Goal: Find specific page/section: Find specific page/section

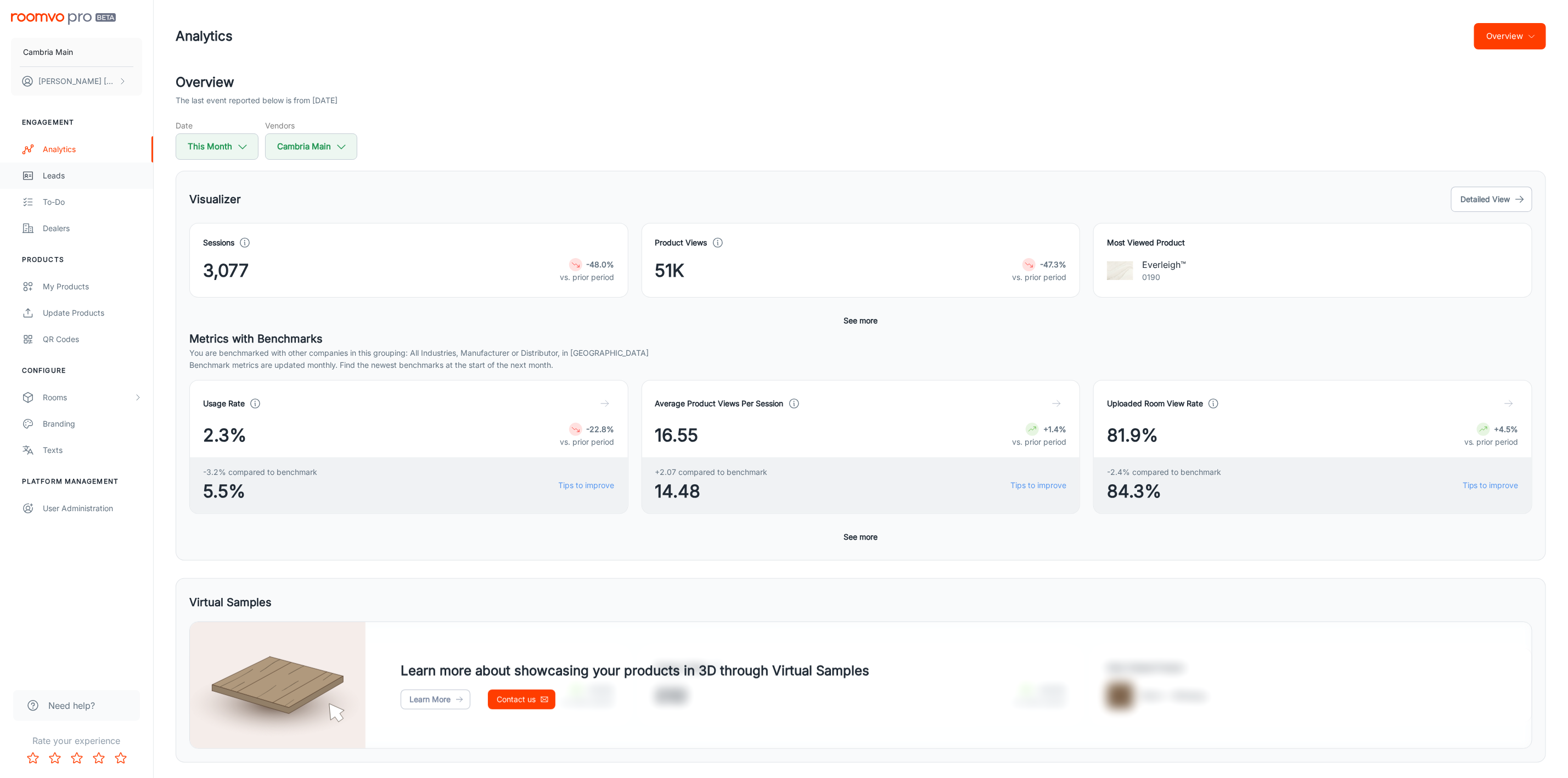
click at [55, 173] on div "Leads" at bounding box center [93, 176] width 99 height 12
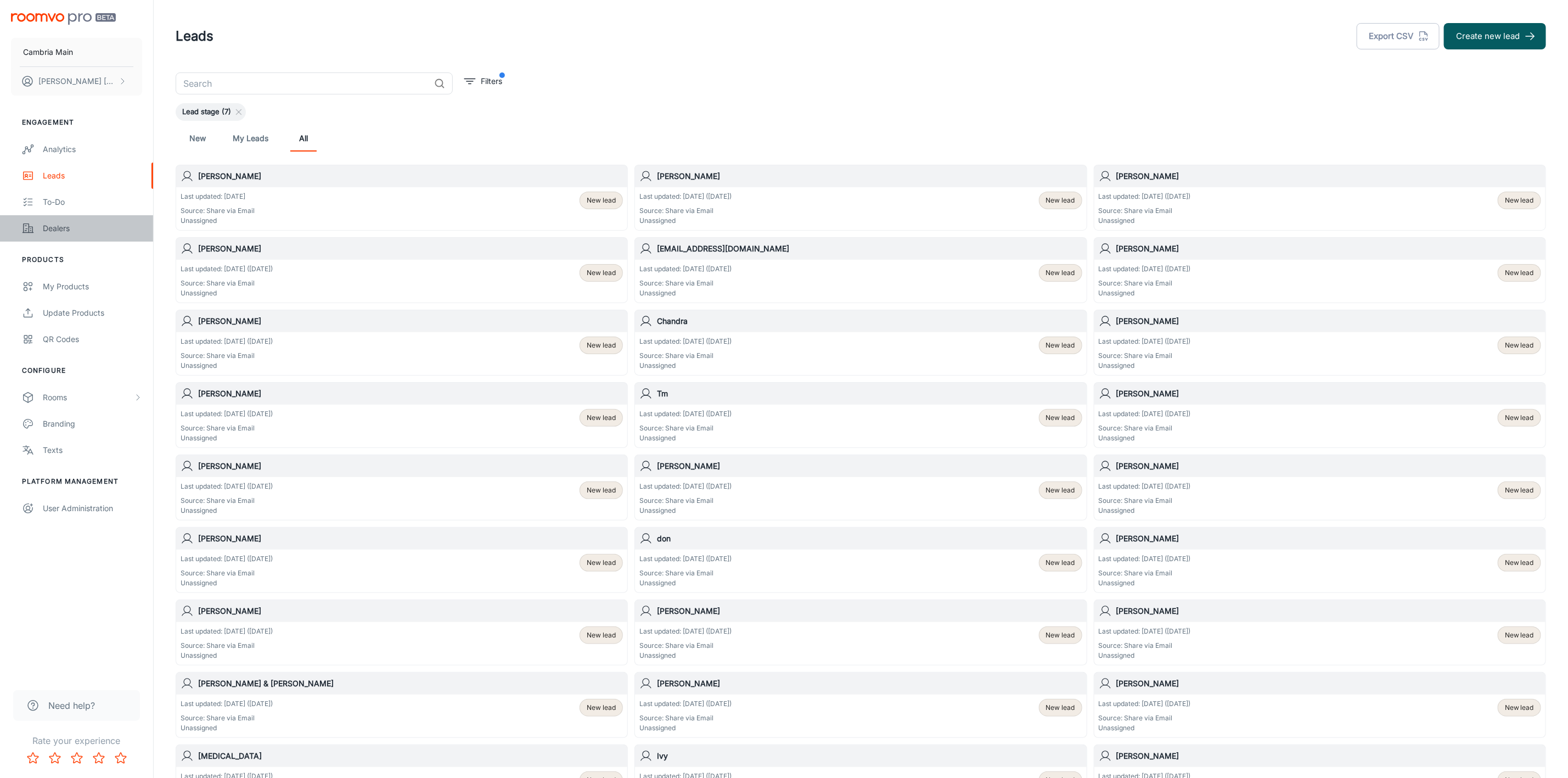
click at [66, 225] on div "Dealers" at bounding box center [93, 228] width 99 height 12
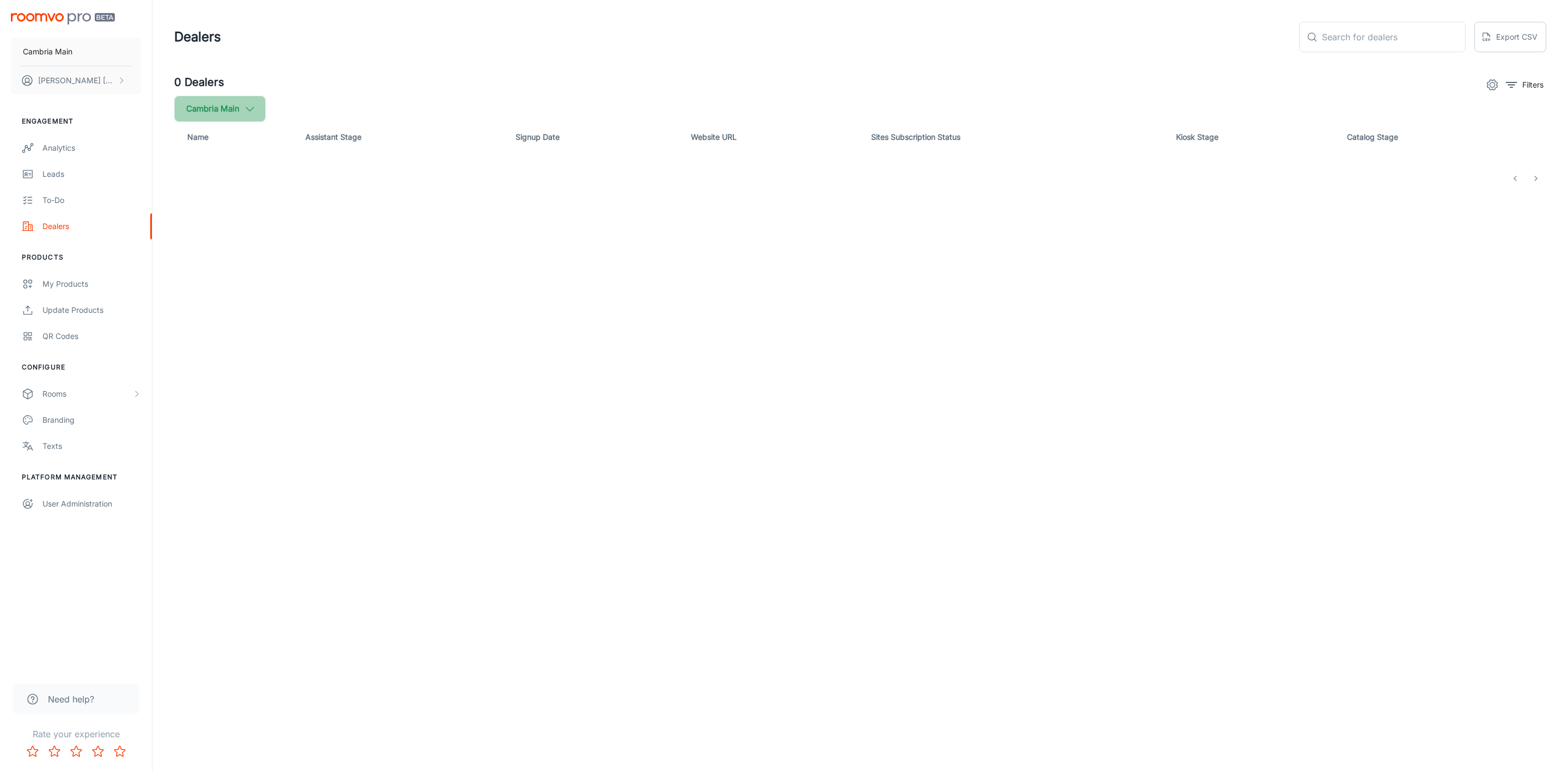
click at [239, 100] on button "Cambria Main" at bounding box center [220, 108] width 91 height 26
click at [208, 260] on span "Cambria" at bounding box center [276, 260] width 147 height 13
click at [198, 260] on input "Cambria" at bounding box center [187, 260] width 22 height 22
checkbox input "true"
click at [325, 302] on button "Apply" at bounding box center [335, 309] width 39 height 19
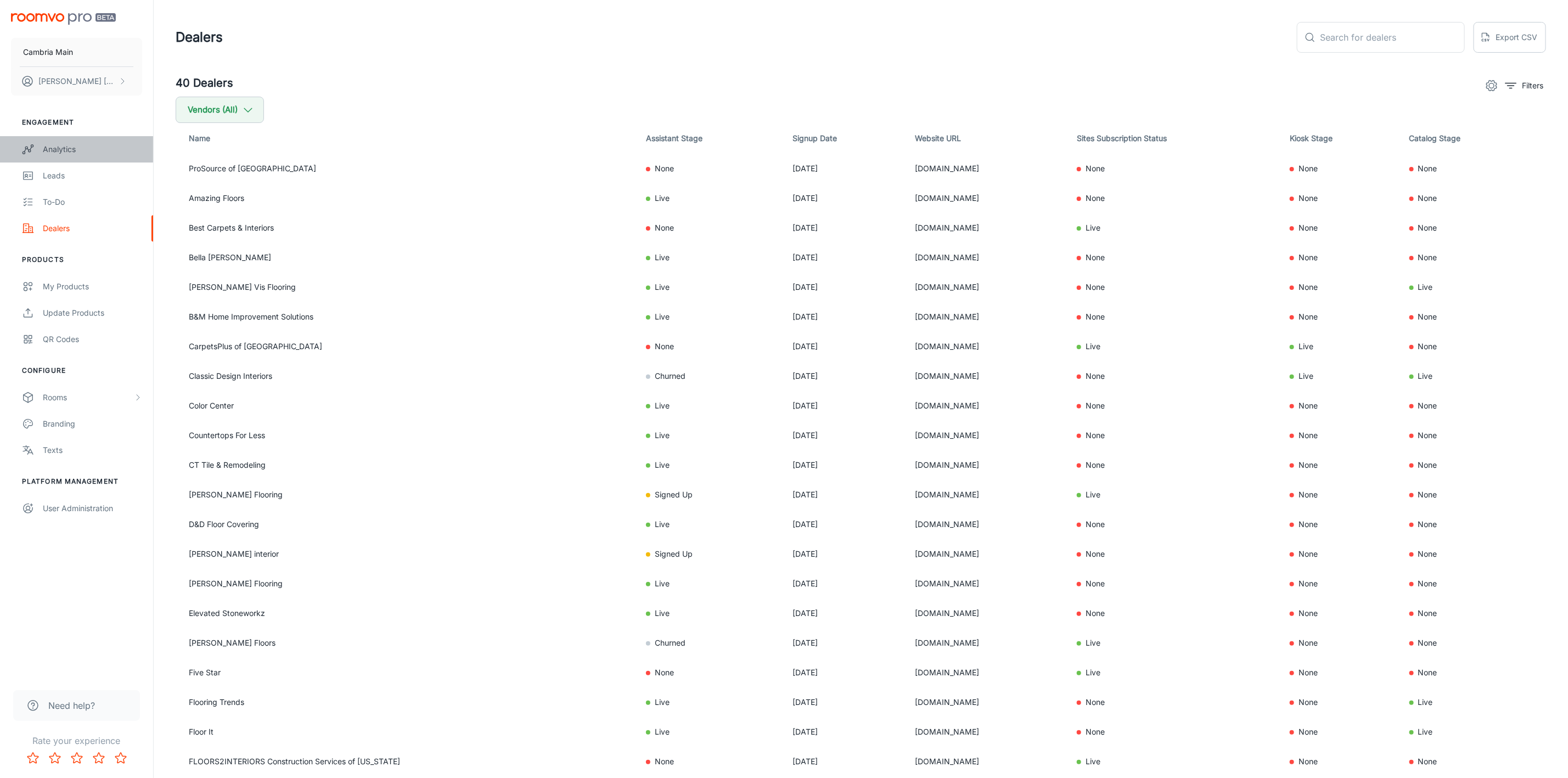
click at [55, 144] on div "Analytics" at bounding box center [93, 149] width 99 height 12
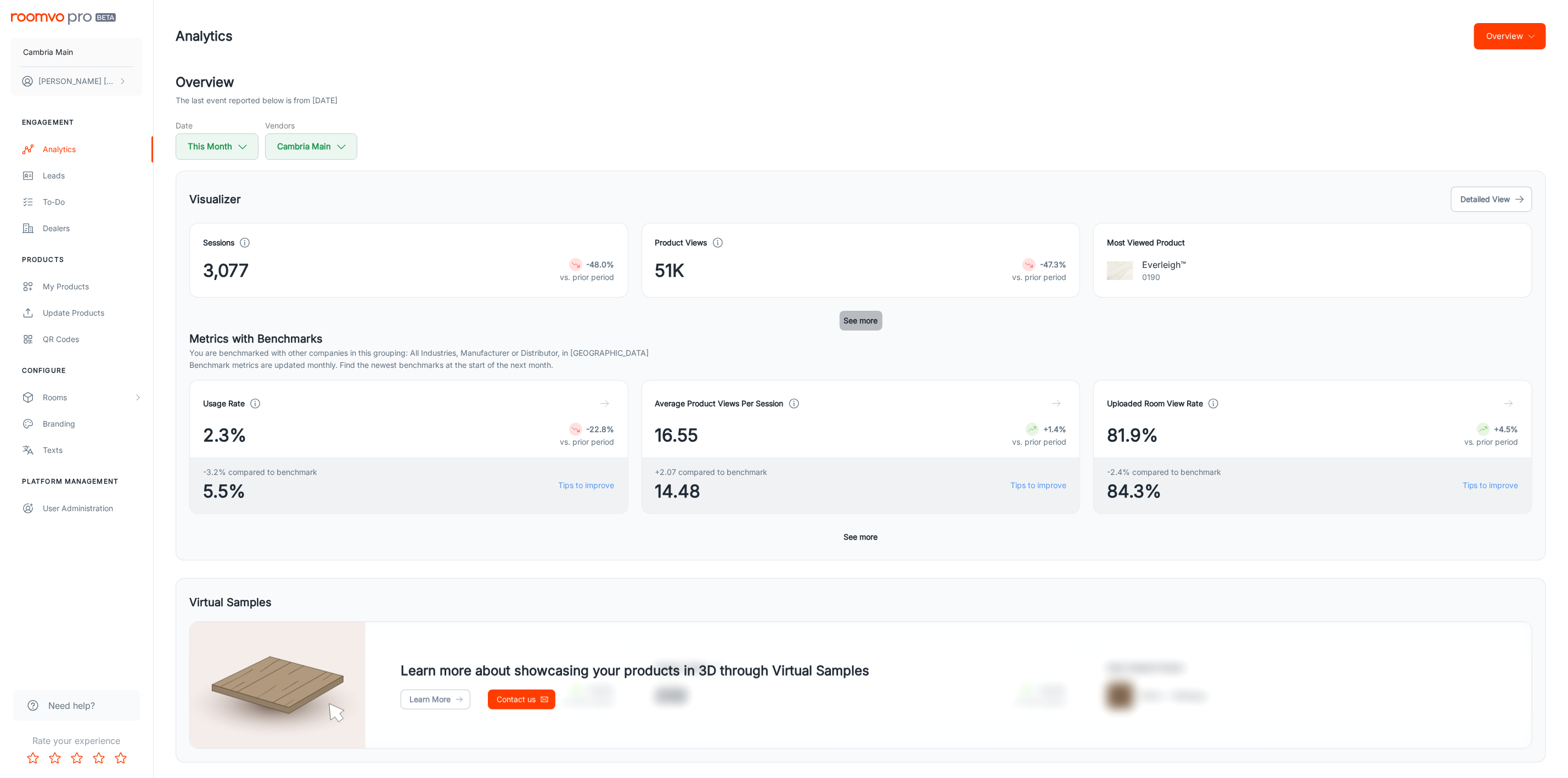
click at [863, 325] on button "See more" at bounding box center [861, 321] width 43 height 20
